Goal: Task Accomplishment & Management: Manage account settings

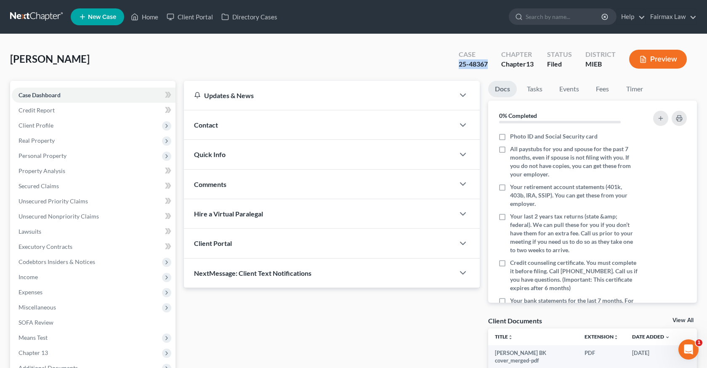
drag, startPoint x: 487, startPoint y: 64, endPoint x: 450, endPoint y: 64, distance: 36.2
click at [450, 64] on div "Case 25-48367 Chapter Chapter 13 Status Filed District MIEB Preview" at bounding box center [573, 59] width 248 height 30
copy div "25-48367"
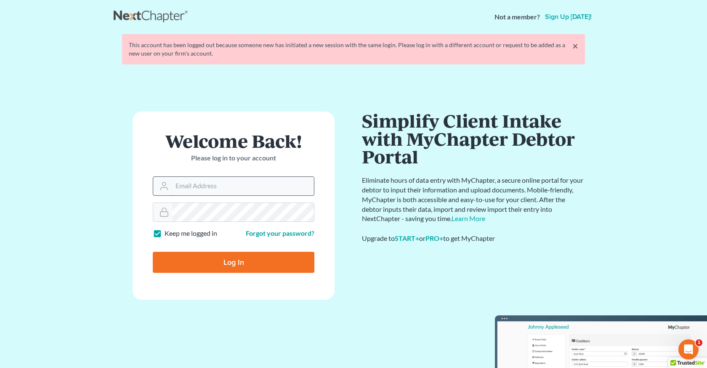
click at [212, 185] on input "Email Address" at bounding box center [243, 186] width 142 height 19
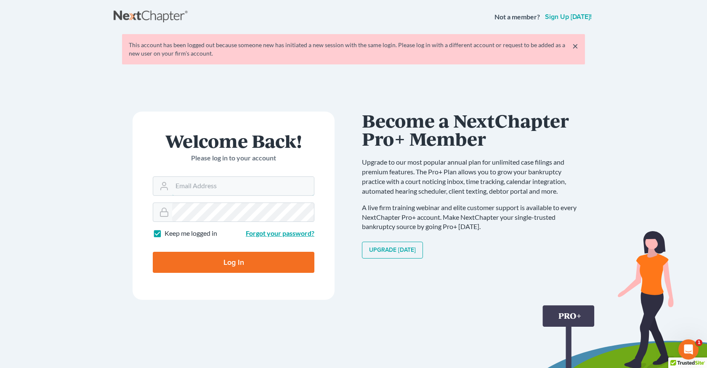
type input "davidv@fairmaxlaw.com"
click at [261, 255] on input "Log In" at bounding box center [234, 262] width 162 height 21
type input "Thinking..."
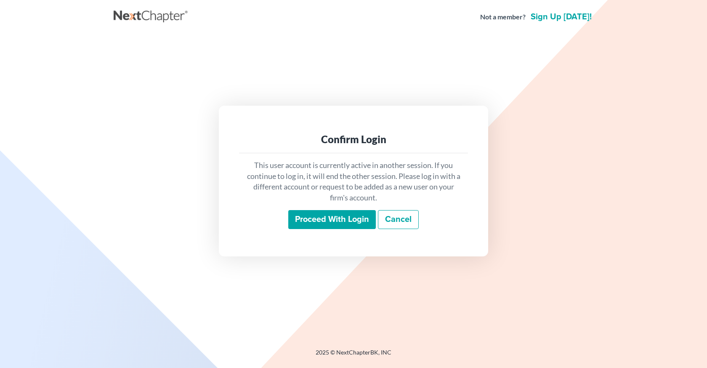
click at [332, 225] on input "Proceed with login" at bounding box center [332, 219] width 88 height 19
